Goal: Use online tool/utility: Utilize a website feature to perform a specific function

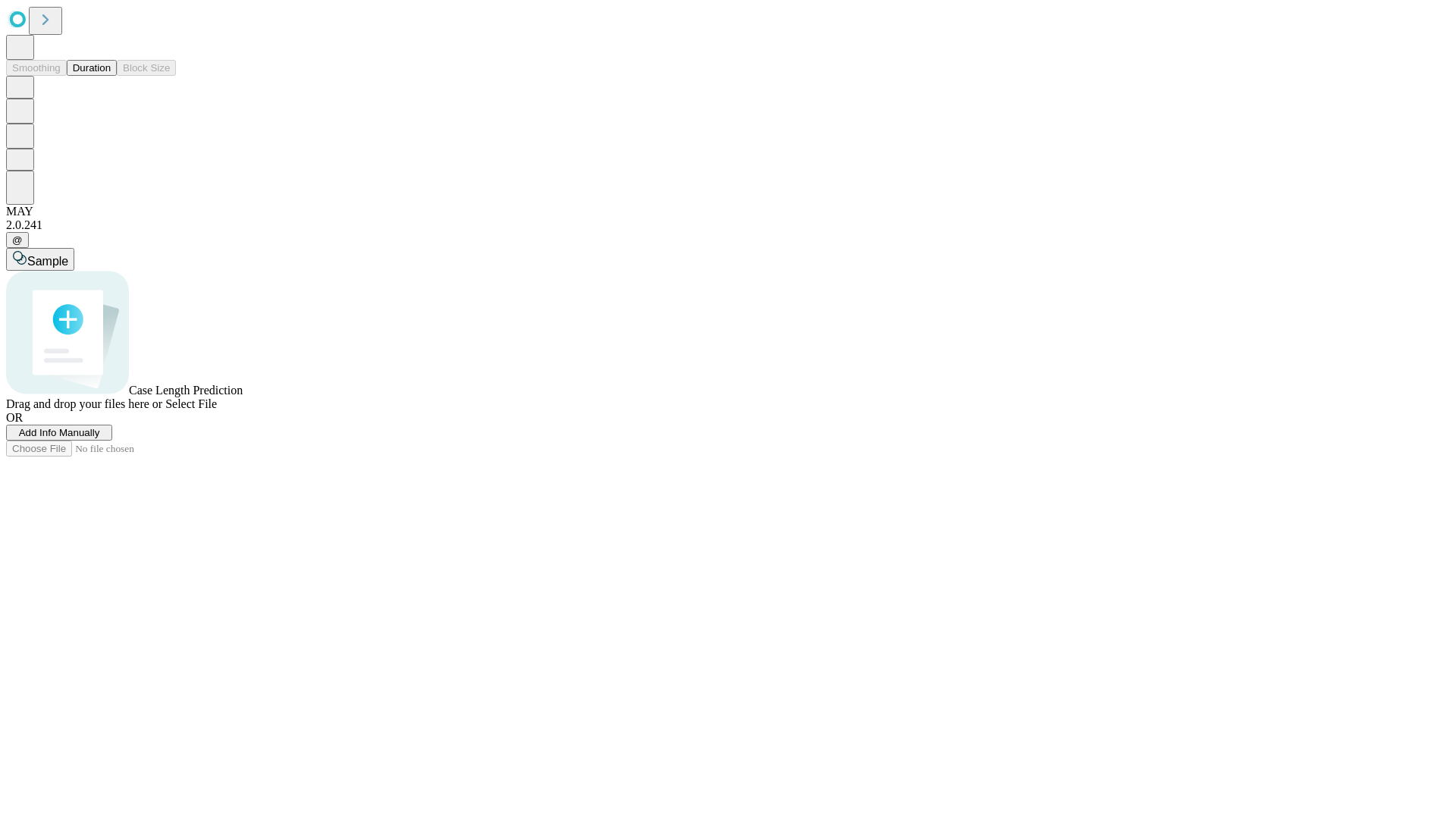
click at [111, 76] on button "Duration" at bounding box center [92, 68] width 50 height 16
click at [100, 439] on span "Add Info Manually" at bounding box center [59, 432] width 81 height 12
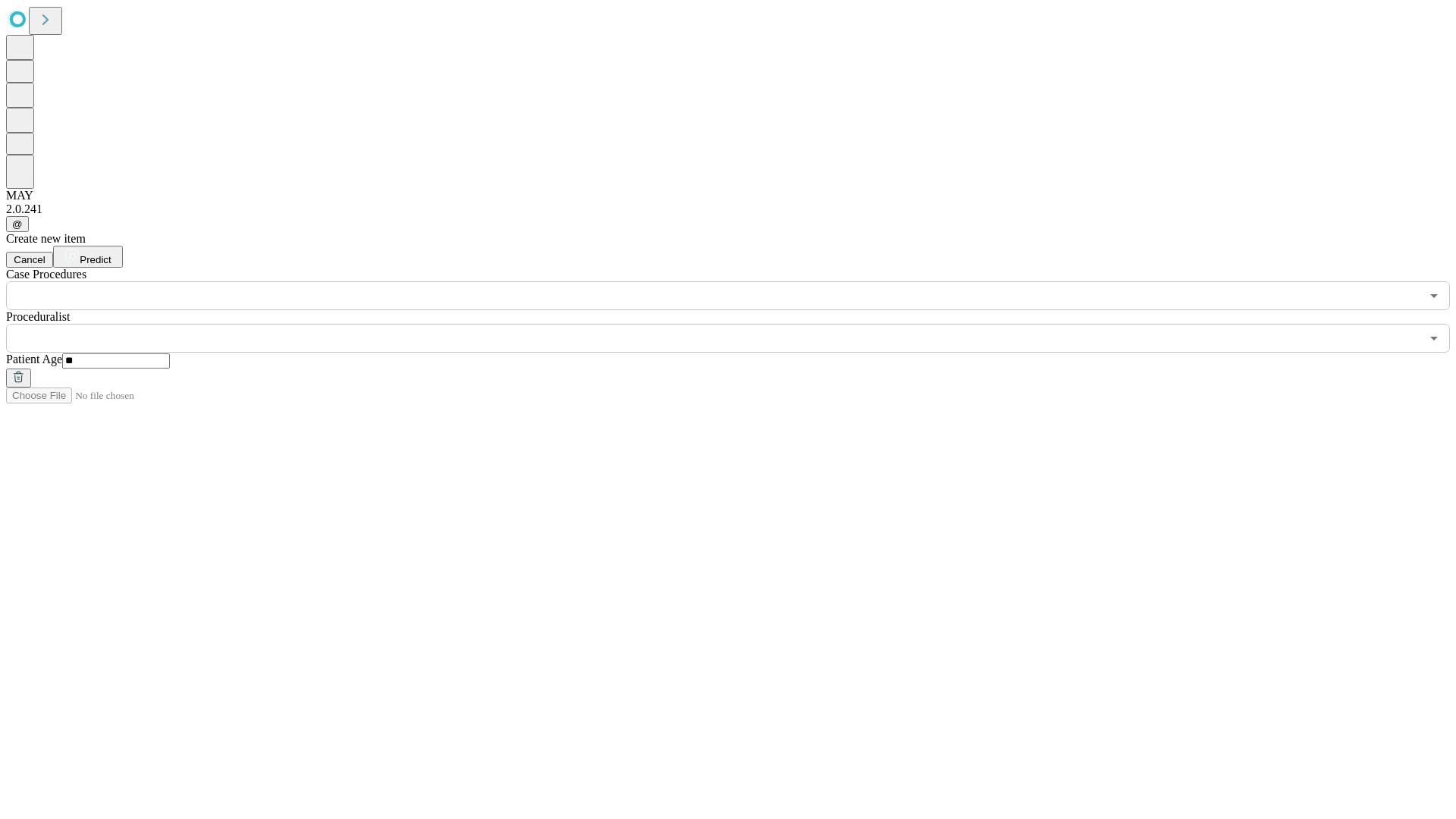
type input "**"
click at [739, 324] on input "text" at bounding box center [713, 338] width 1414 height 29
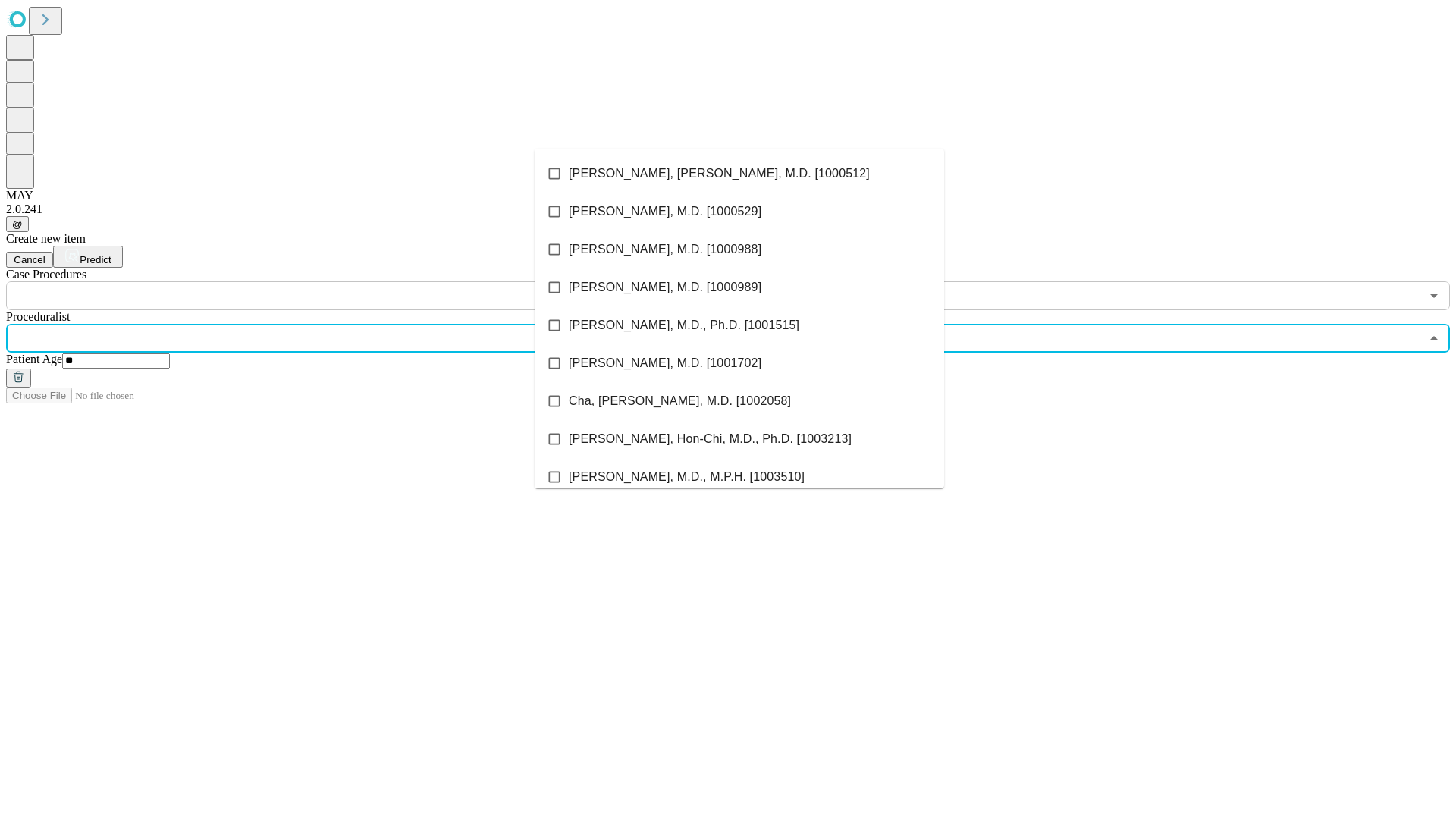
click at [739, 174] on li "[PERSON_NAME], [PERSON_NAME], M.D. [1000512]" at bounding box center [739, 174] width 410 height 38
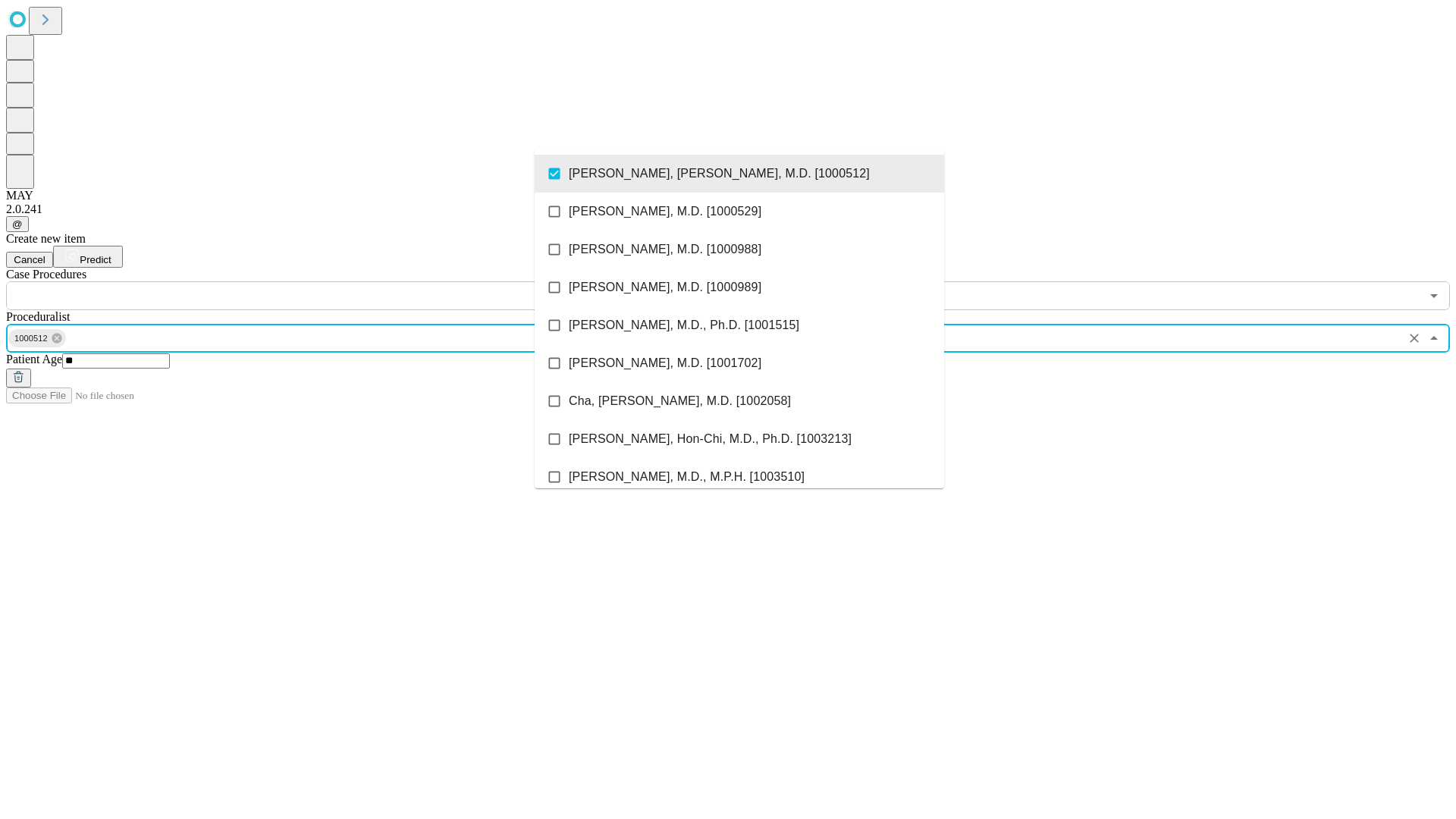
click at [319, 281] on input "text" at bounding box center [713, 295] width 1414 height 29
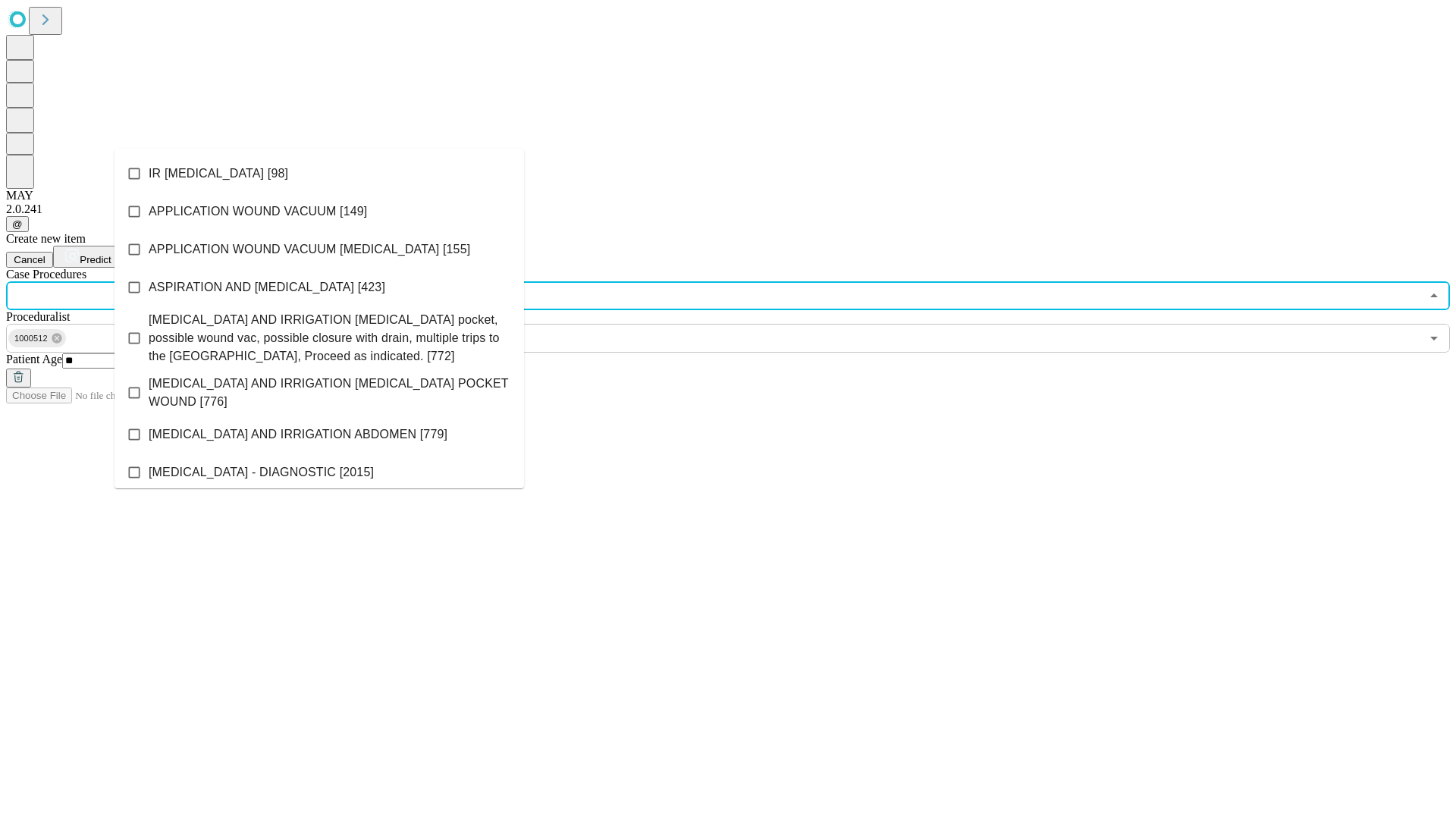
click at [319, 174] on li "IR [MEDICAL_DATA] [98]" at bounding box center [319, 174] width 410 height 38
click at [111, 254] on span "Predict" at bounding box center [95, 259] width 31 height 12
